Goal: Information Seeking & Learning: Check status

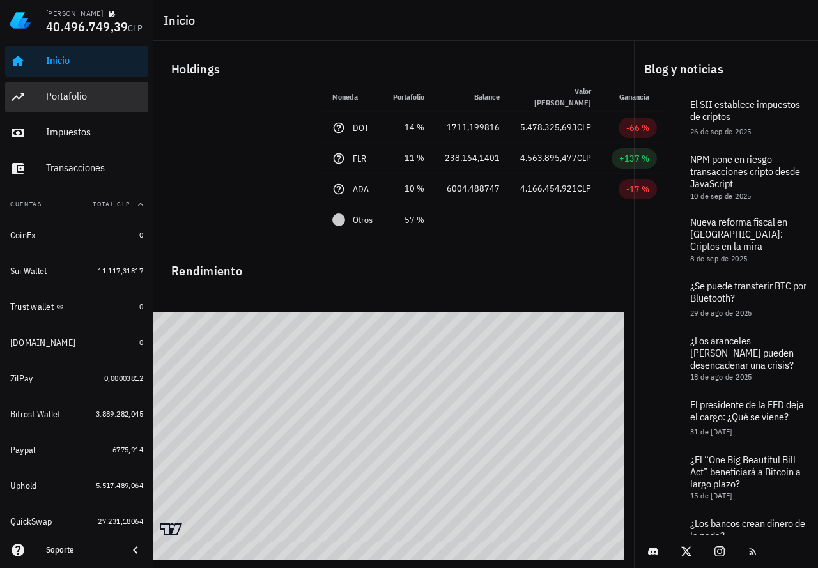
click at [58, 100] on div "Portafolio" at bounding box center [94, 96] width 97 height 12
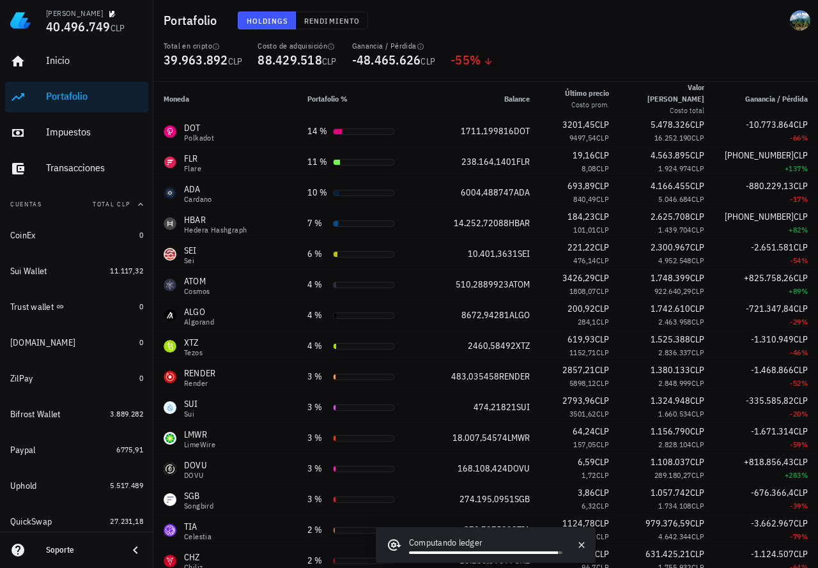
scroll to position [1394, 0]
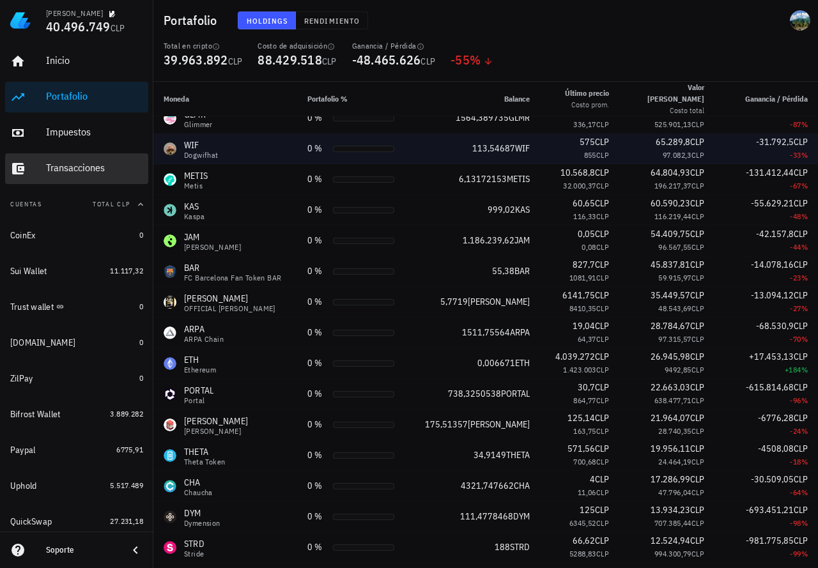
drag, startPoint x: 80, startPoint y: 166, endPoint x: 573, endPoint y: 149, distance: 493.6
click at [80, 166] on div "Transacciones" at bounding box center [94, 168] width 97 height 12
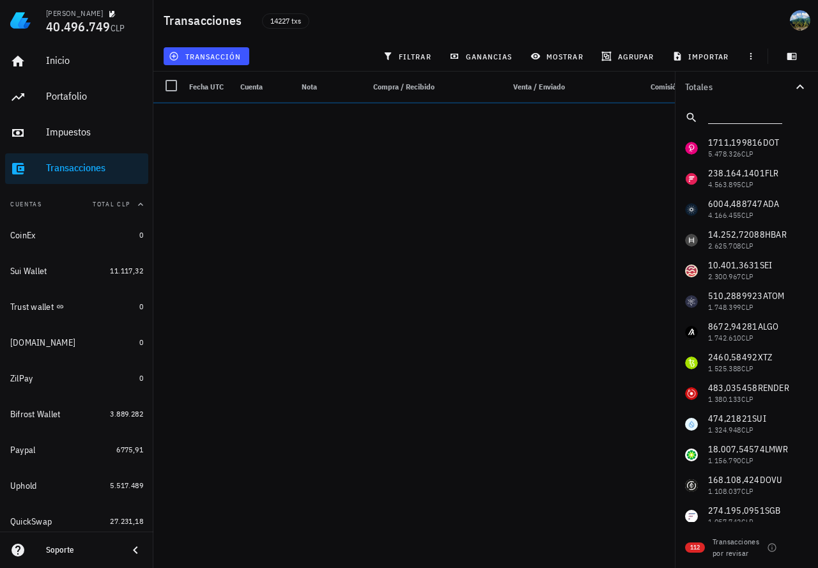
click at [726, 117] on input "text" at bounding box center [744, 115] width 72 height 17
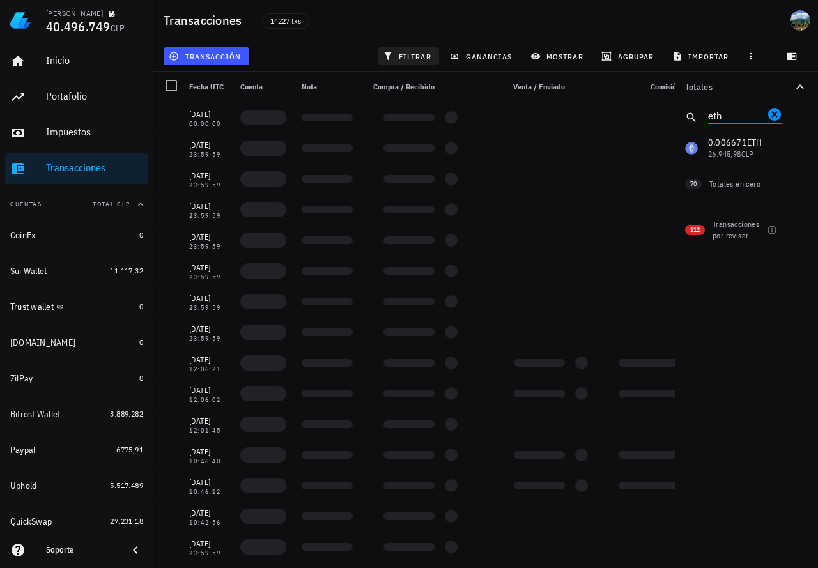
type input "eth"
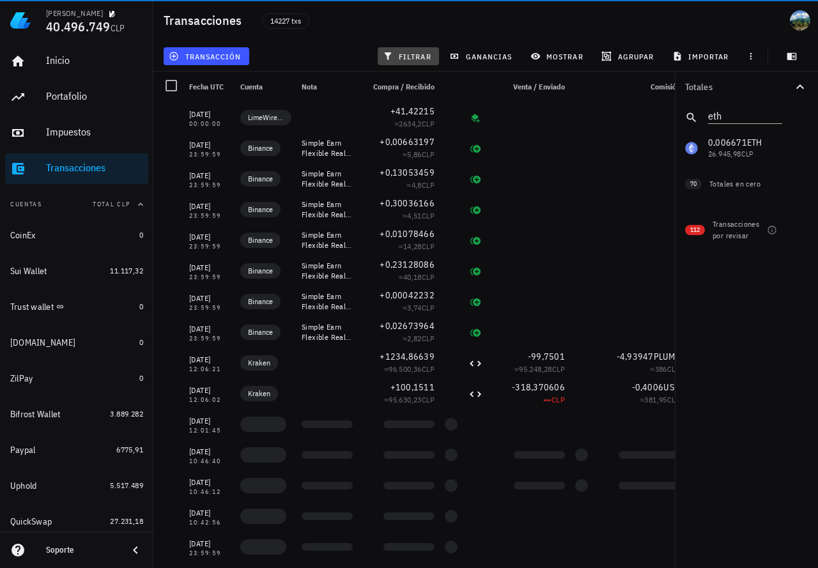
click at [402, 54] on span "filtrar" at bounding box center [408, 56] width 46 height 10
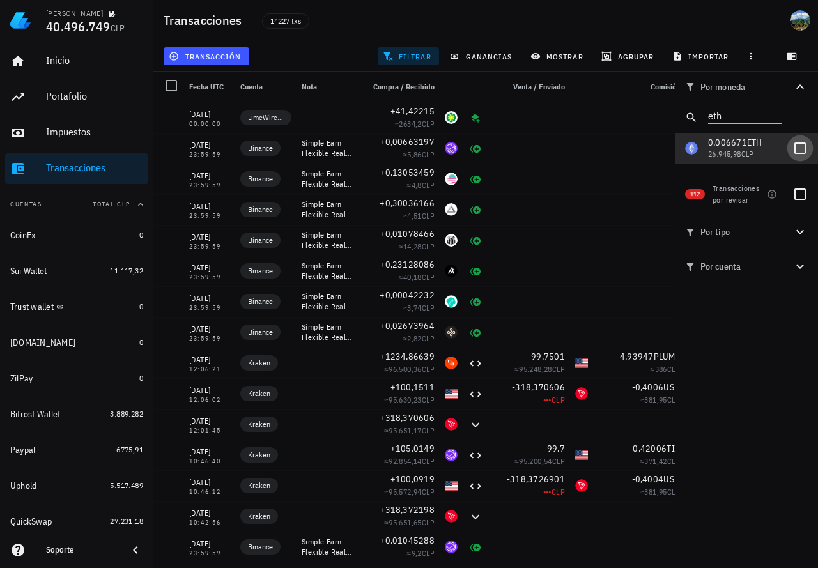
click at [796, 146] on div at bounding box center [800, 148] width 22 height 22
checkbox input "true"
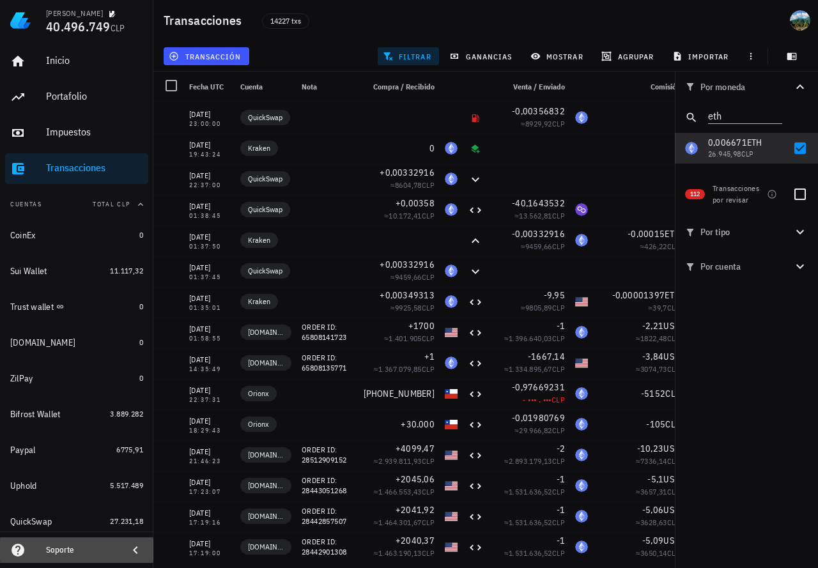
click at [131, 551] on icon at bounding box center [135, 550] width 15 height 15
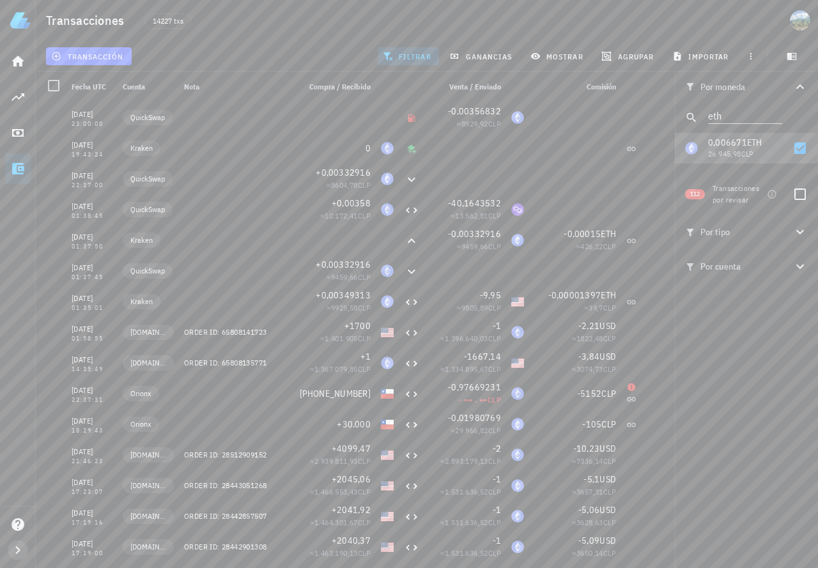
click at [15, 548] on icon "button" at bounding box center [17, 550] width 15 height 15
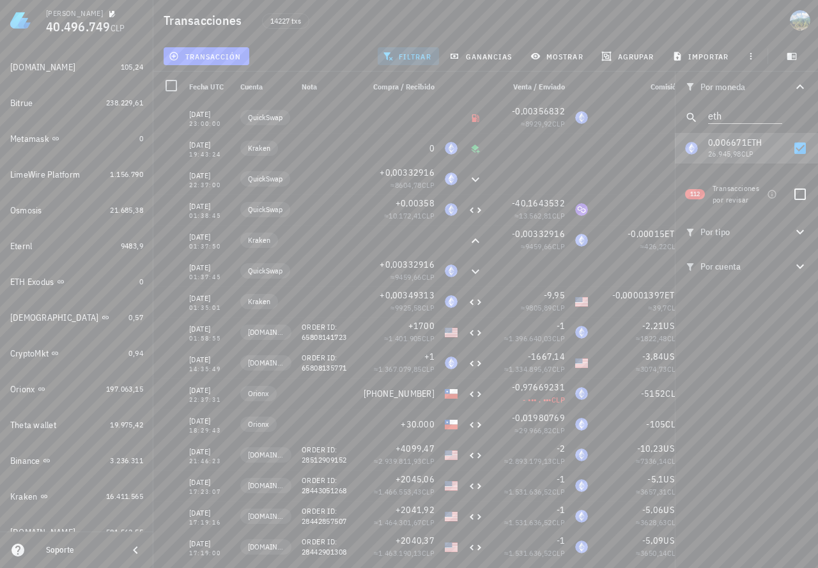
scroll to position [928, 0]
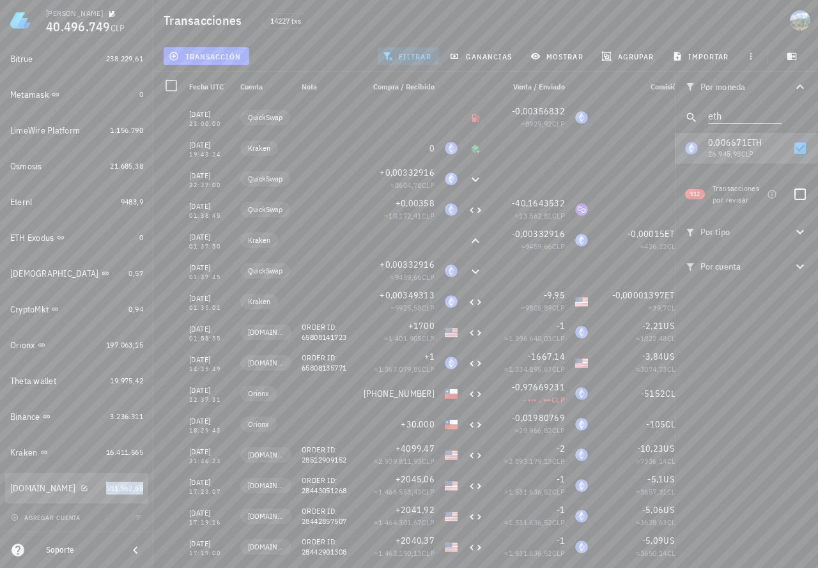
click at [121, 486] on span "581.562,55" at bounding box center [124, 488] width 37 height 10
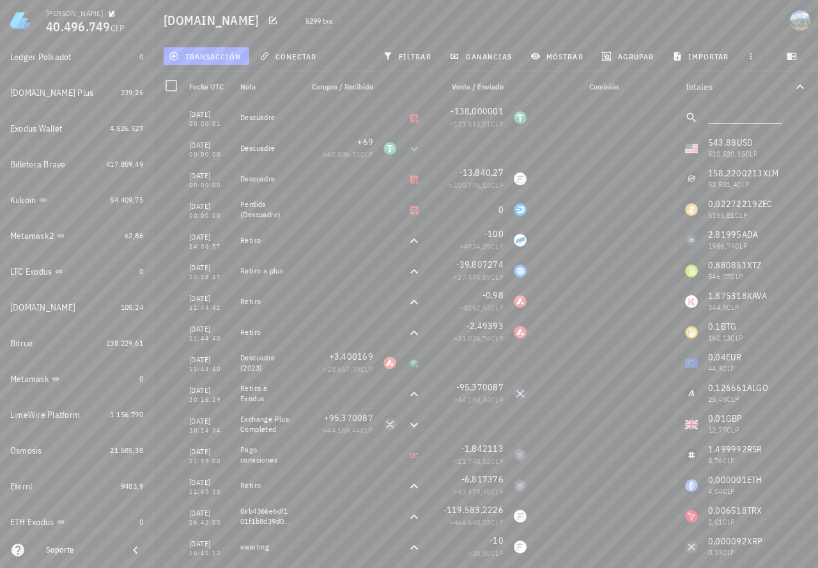
scroll to position [603, 0]
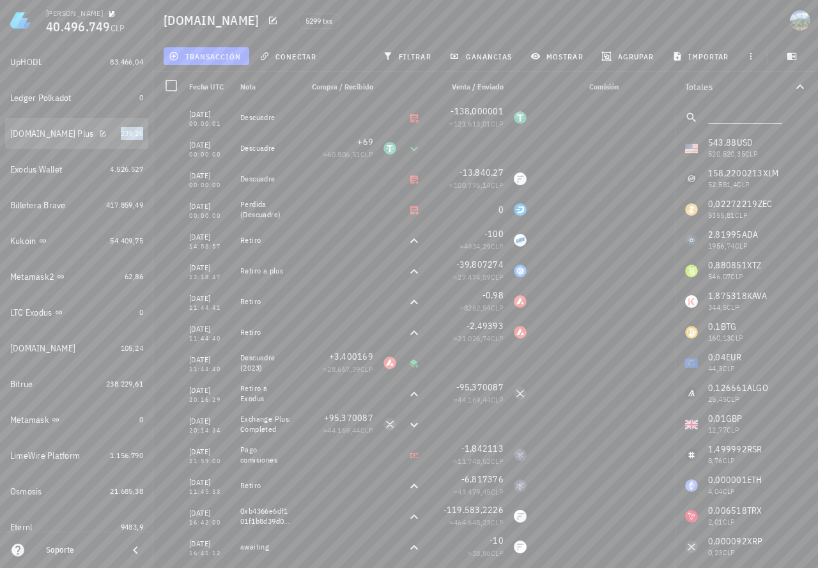
click at [121, 134] on span "239,26" at bounding box center [132, 133] width 22 height 10
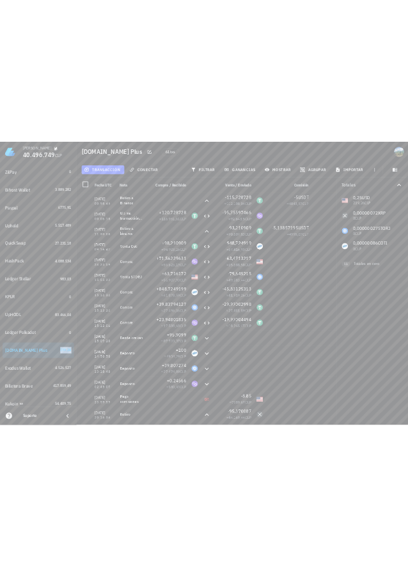
scroll to position [305, 0]
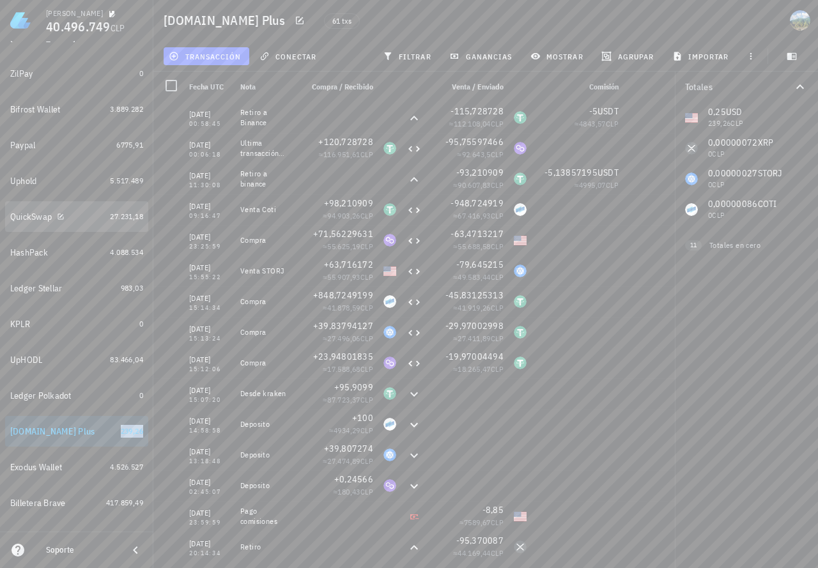
click at [125, 222] on div "27.231,18" at bounding box center [126, 216] width 33 height 13
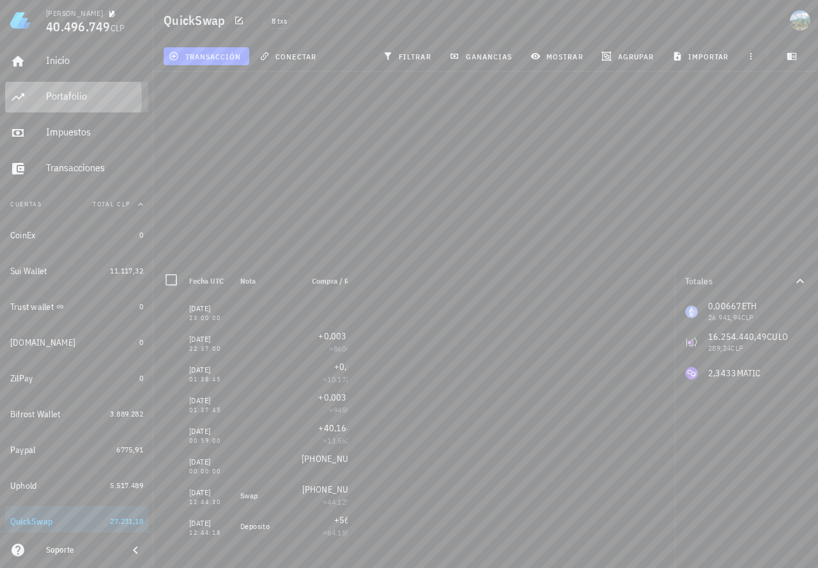
click at [66, 97] on div "Portafolio" at bounding box center [94, 96] width 97 height 12
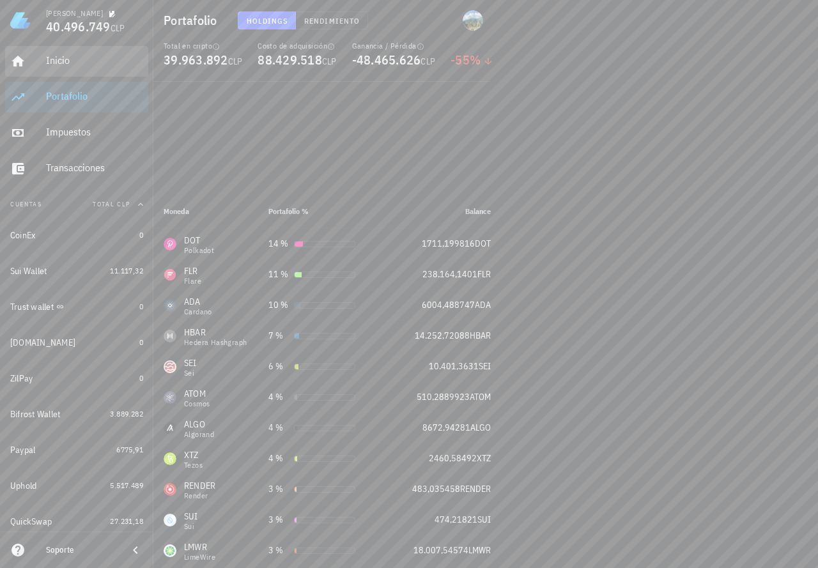
click at [66, 61] on div "Inicio" at bounding box center [94, 60] width 97 height 12
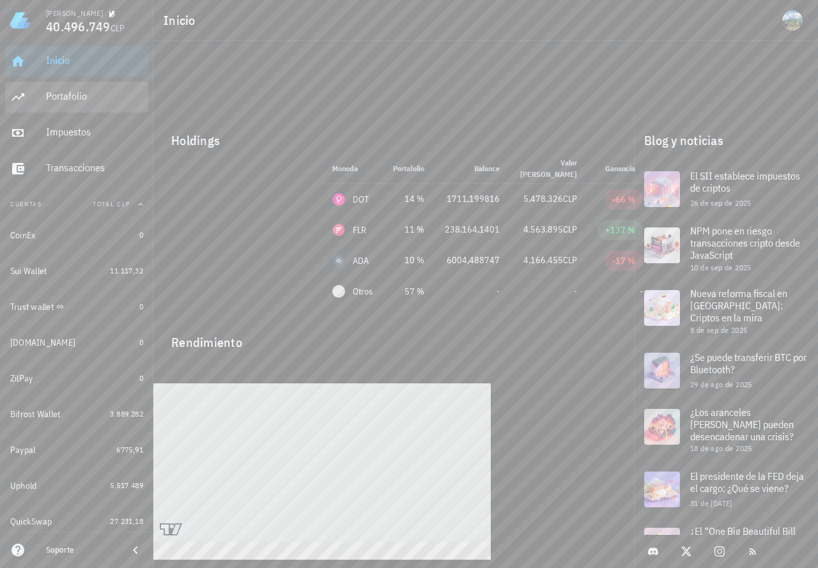
click at [59, 96] on div "Portafolio" at bounding box center [94, 96] width 97 height 12
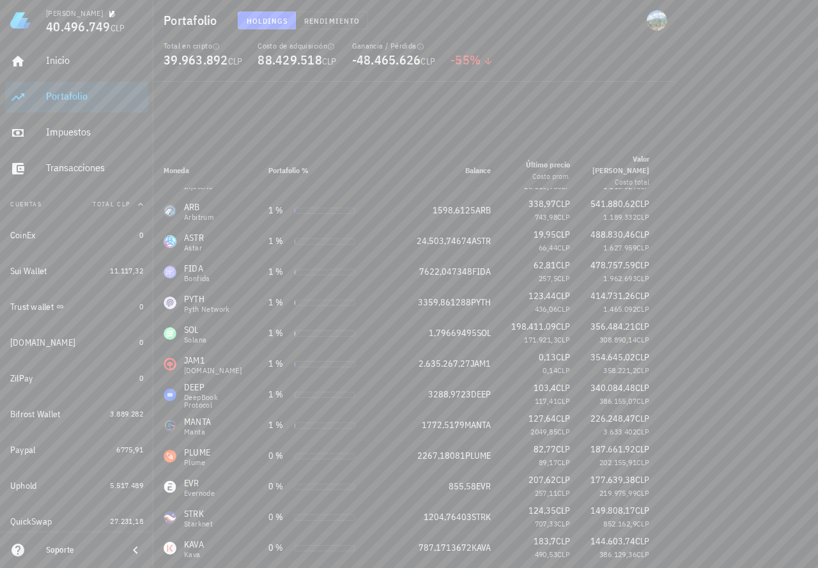
scroll to position [1690, 0]
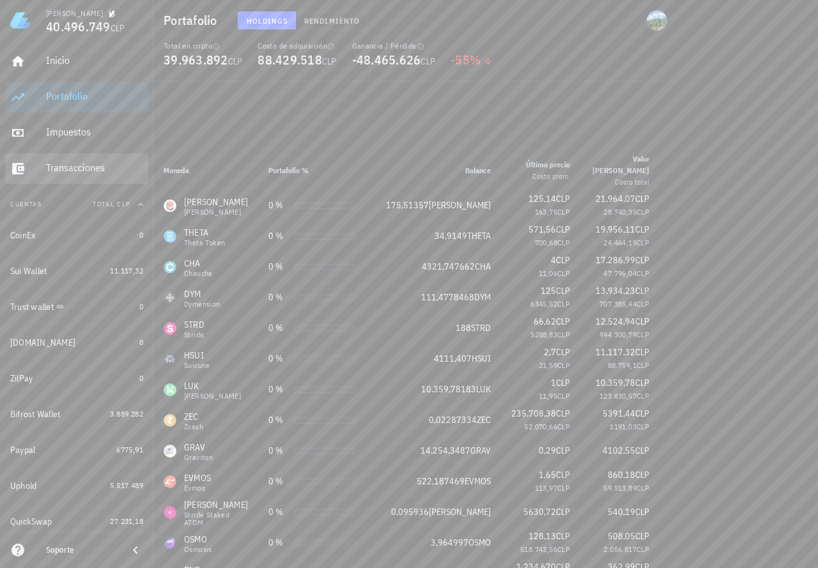
drag, startPoint x: 97, startPoint y: 172, endPoint x: 463, endPoint y: 130, distance: 368.5
click at [97, 172] on div "Transacciones" at bounding box center [94, 168] width 97 height 12
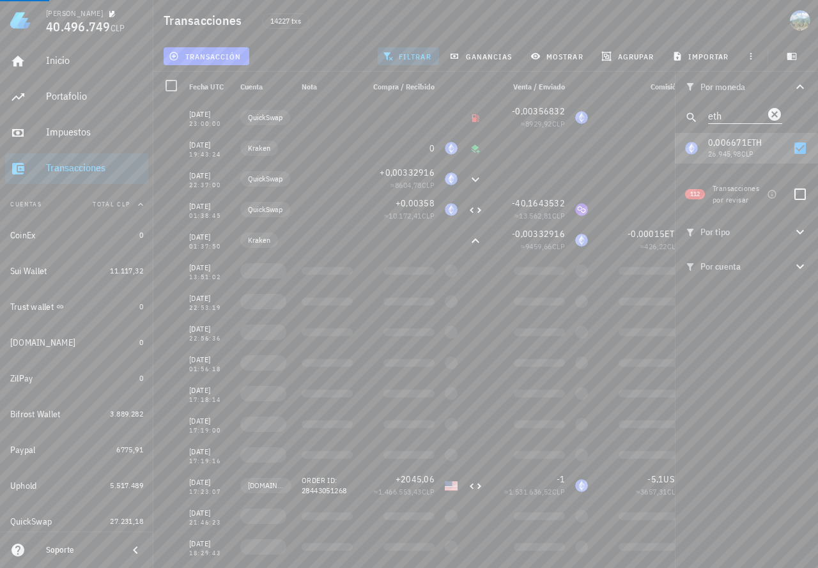
click at [720, 118] on input "eth" at bounding box center [736, 115] width 56 height 17
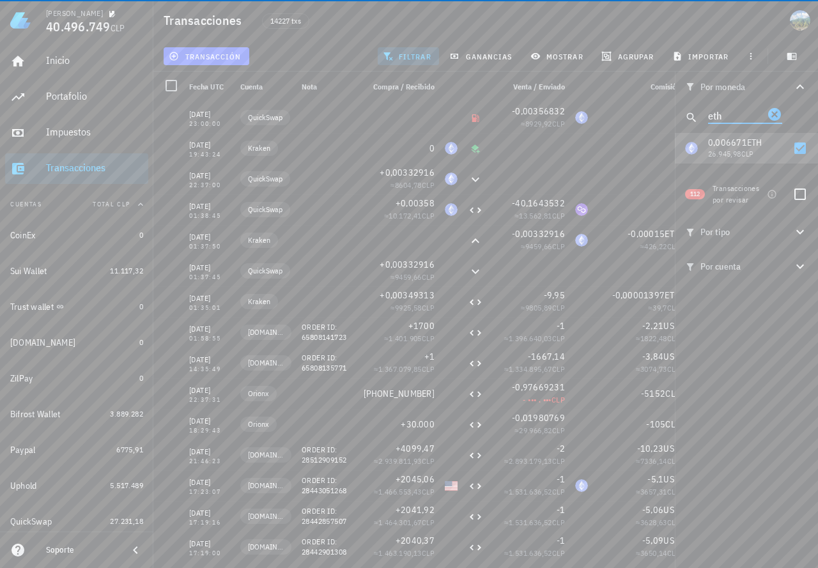
click at [720, 118] on input "eth" at bounding box center [736, 115] width 56 height 17
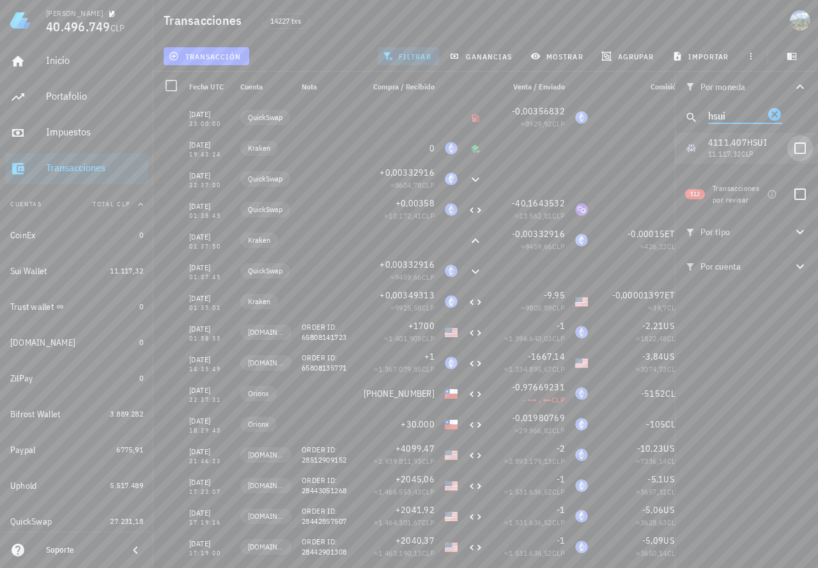
type input "hsui"
click at [796, 145] on div at bounding box center [800, 148] width 22 height 22
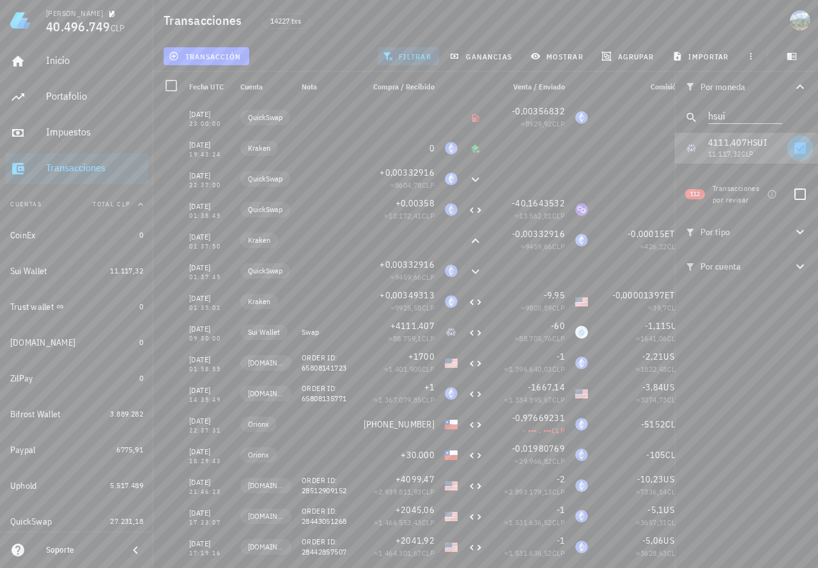
click at [801, 151] on div at bounding box center [800, 148] width 22 height 22
checkbox input "true"
click at [404, 54] on span "filtrar" at bounding box center [408, 56] width 46 height 10
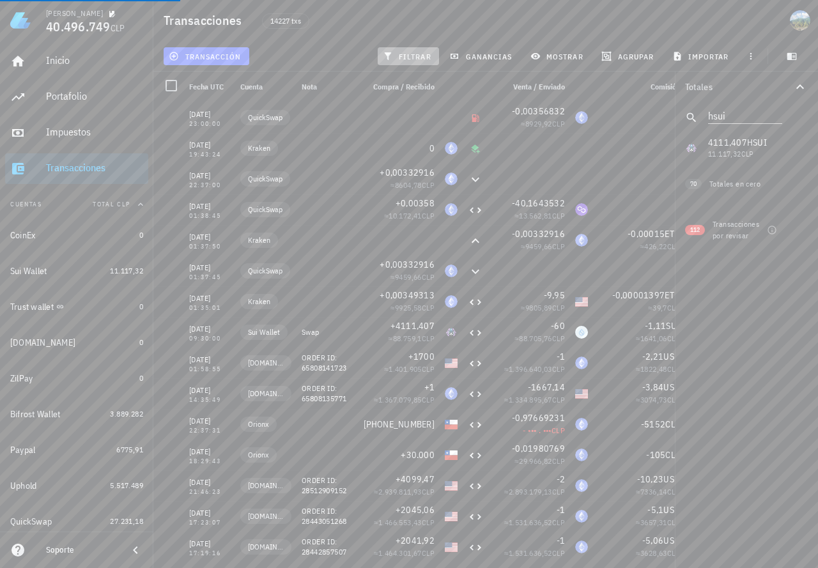
click at [418, 58] on span "filtrar" at bounding box center [408, 56] width 46 height 10
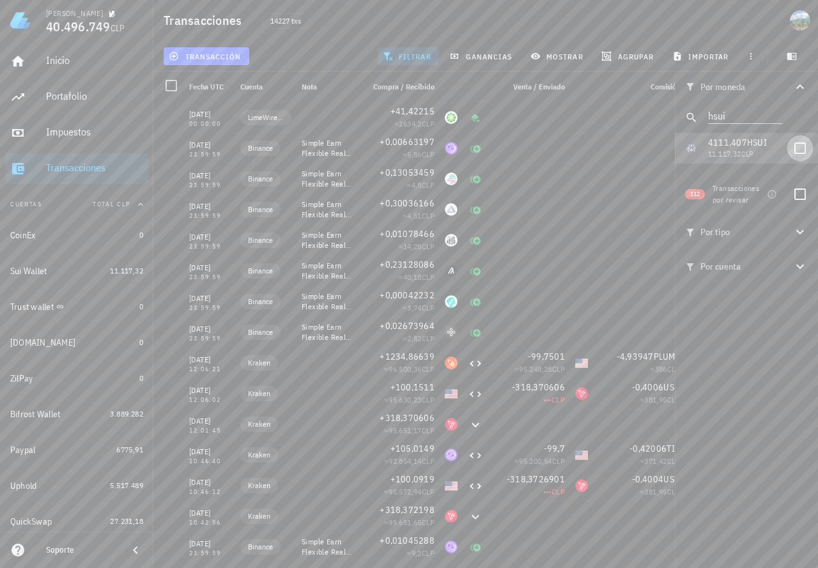
click at [795, 146] on div at bounding box center [800, 148] width 22 height 22
checkbox input "true"
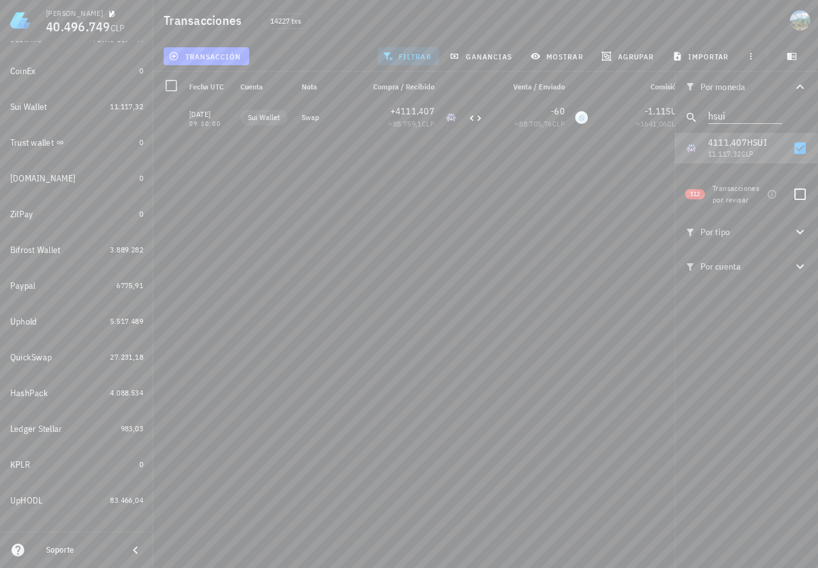
scroll to position [137, 0]
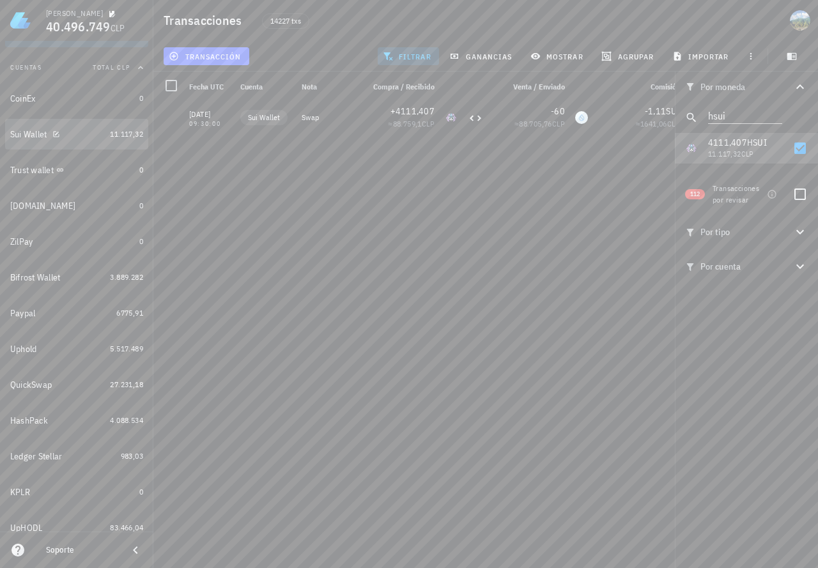
click at [96, 132] on link "Sui Wallet 11.117,32" at bounding box center [76, 134] width 143 height 31
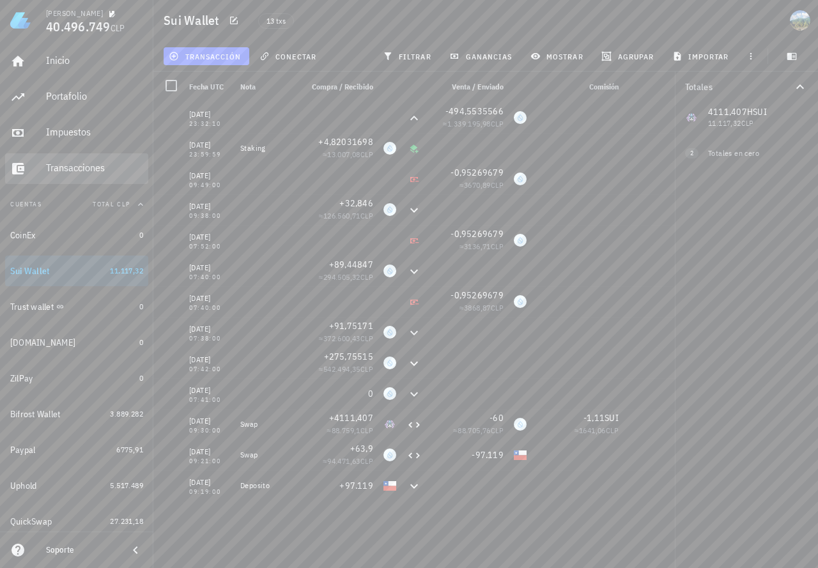
click at [98, 163] on div "Transacciones" at bounding box center [94, 168] width 97 height 12
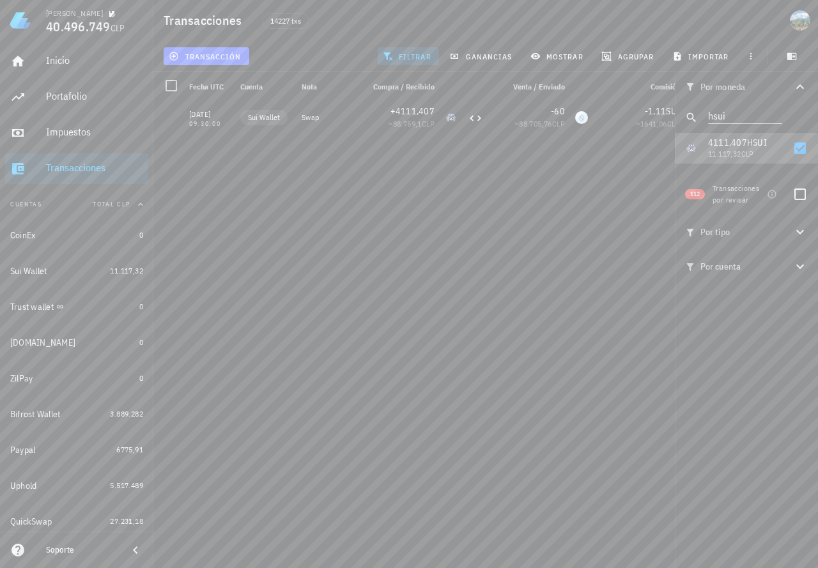
click at [801, 151] on div at bounding box center [800, 148] width 22 height 22
checkbox input "false"
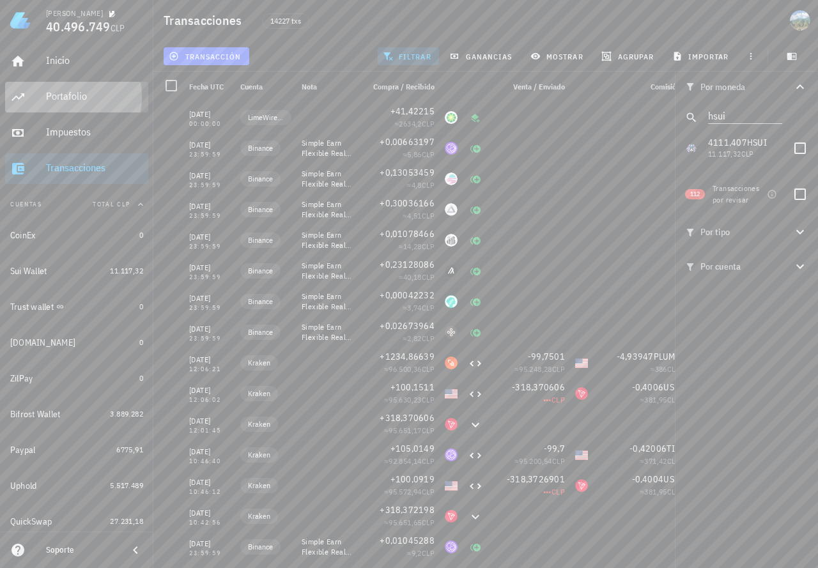
click at [73, 108] on div "Portafolio" at bounding box center [94, 96] width 97 height 29
